Goal: Find specific page/section

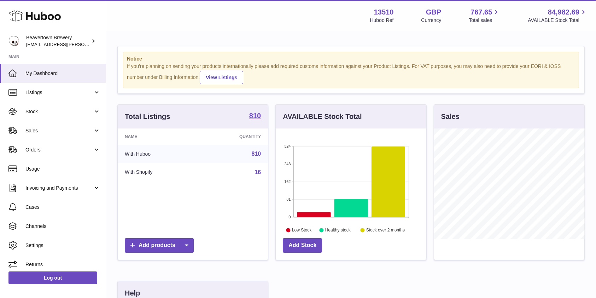
scroll to position [110, 150]
click at [37, 134] on link "Sales" at bounding box center [53, 130] width 106 height 19
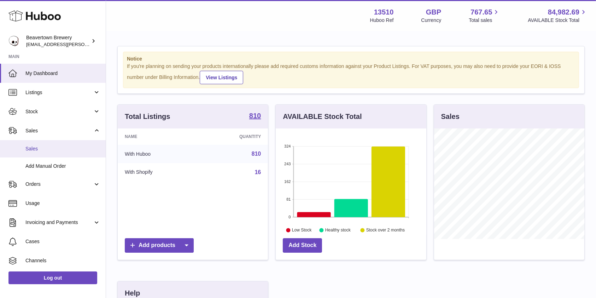
click at [38, 153] on link "Sales" at bounding box center [53, 148] width 106 height 17
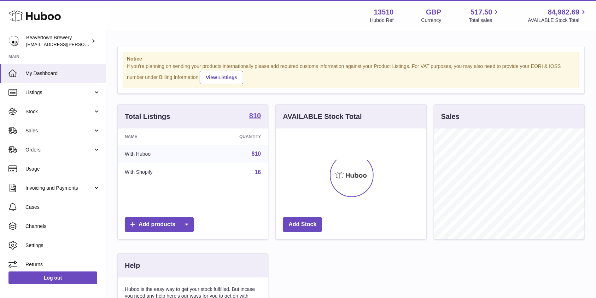
scroll to position [110, 150]
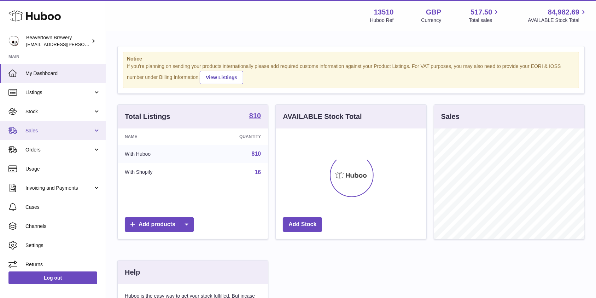
click at [31, 130] on span "Sales" at bounding box center [59, 130] width 68 height 7
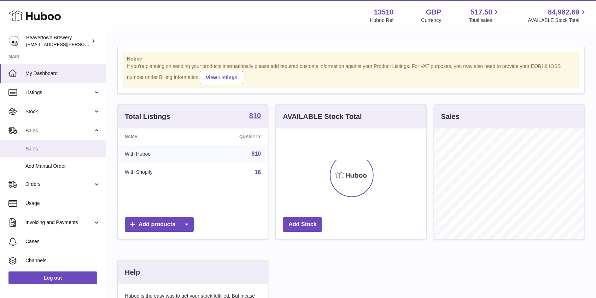
click at [39, 148] on span "Sales" at bounding box center [62, 148] width 75 height 7
